Goal: Navigation & Orientation: Find specific page/section

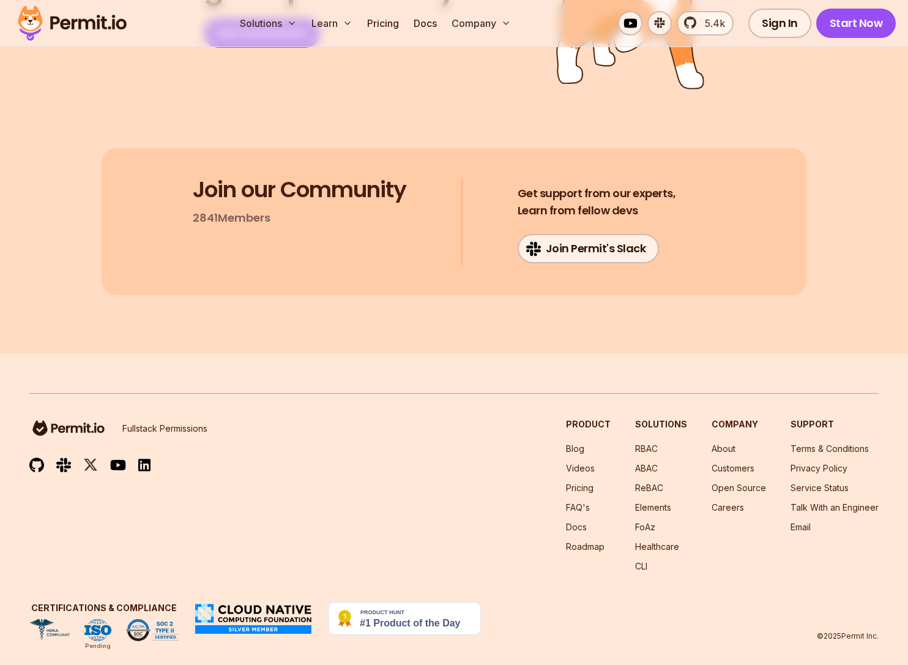
scroll to position [6446, 0]
click at [633, 233] on link "Join Permit's Slack" at bounding box center [589, 247] width 142 height 29
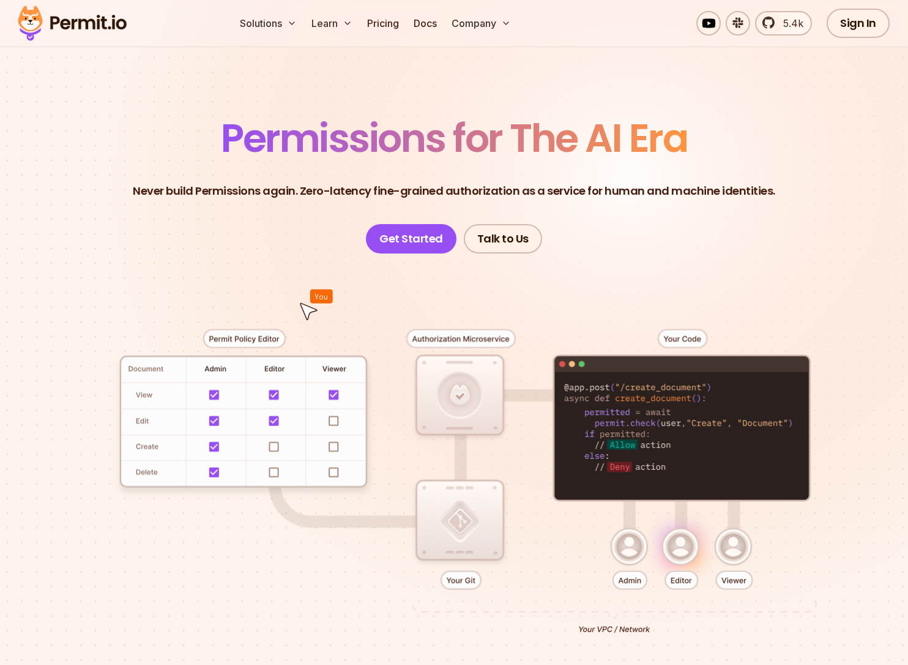
scroll to position [0, 0]
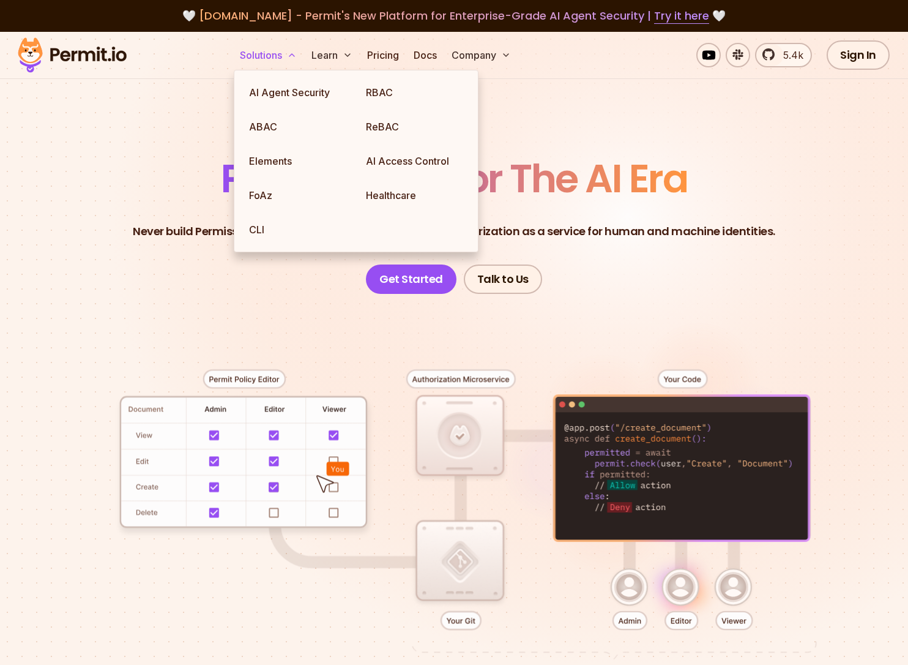
click at [272, 56] on button "Solutions" at bounding box center [268, 55] width 67 height 24
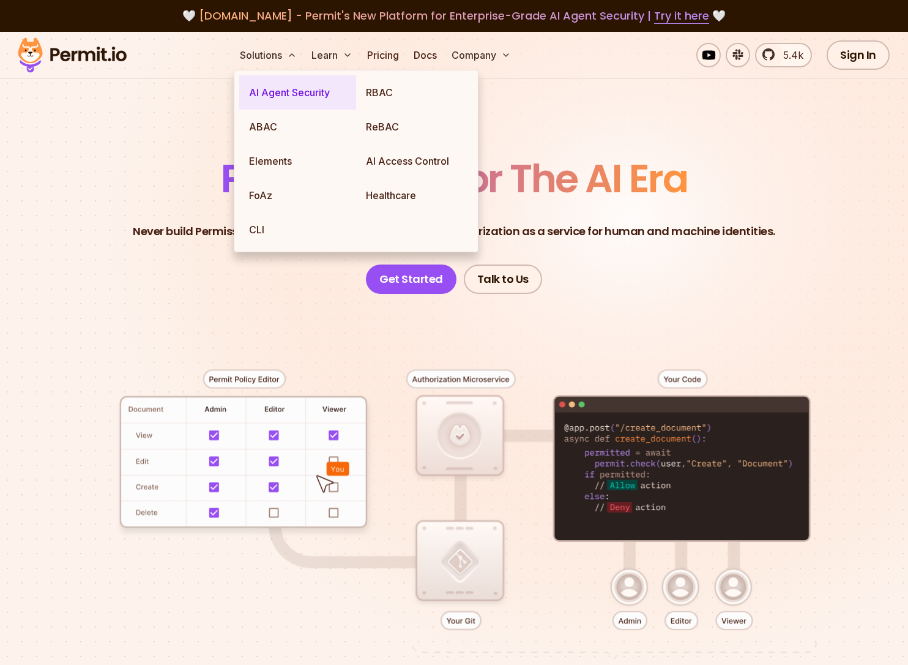
click at [280, 97] on link "AI Agent Security" at bounding box center [297, 92] width 117 height 34
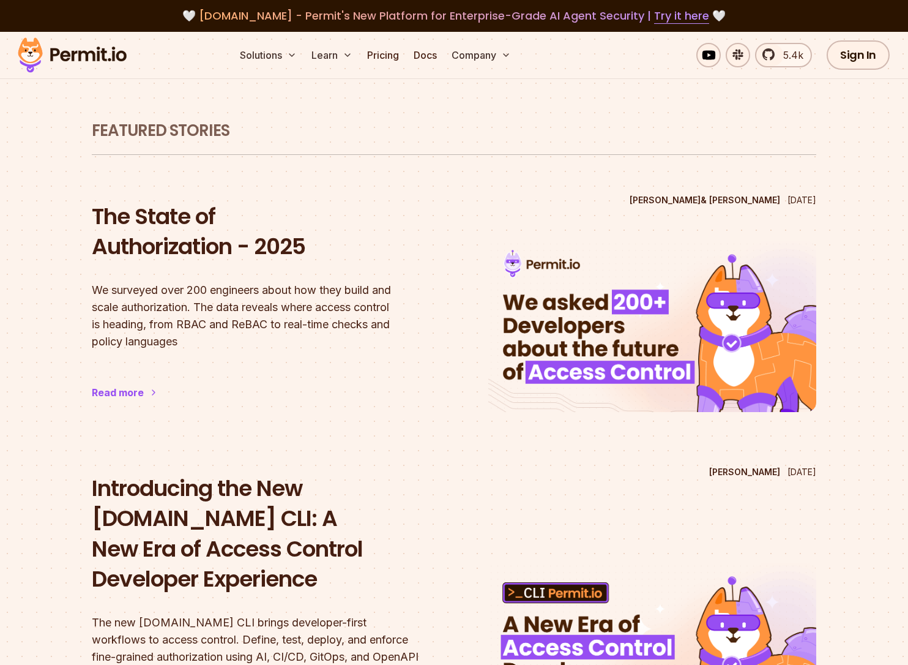
click at [88, 57] on img at bounding box center [72, 55] width 120 height 42
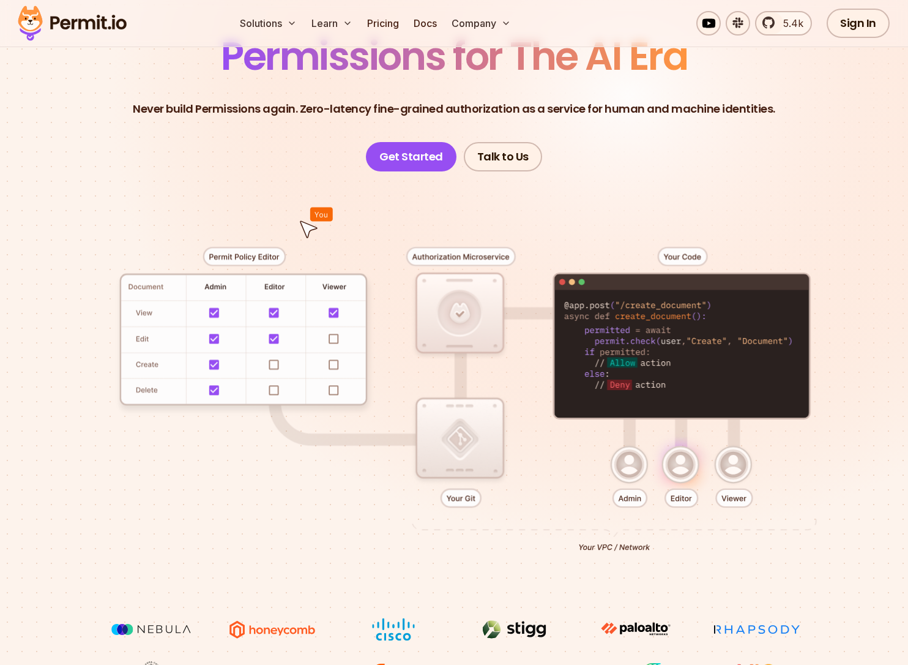
scroll to position [61, 0]
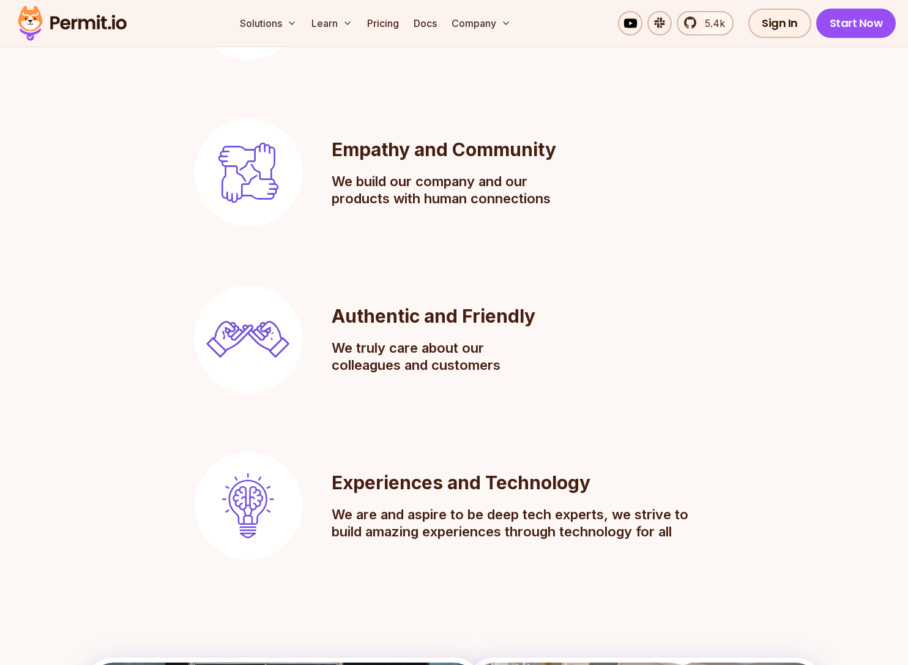
scroll to position [1102, 0]
